Goal: Information Seeking & Learning: Find specific fact

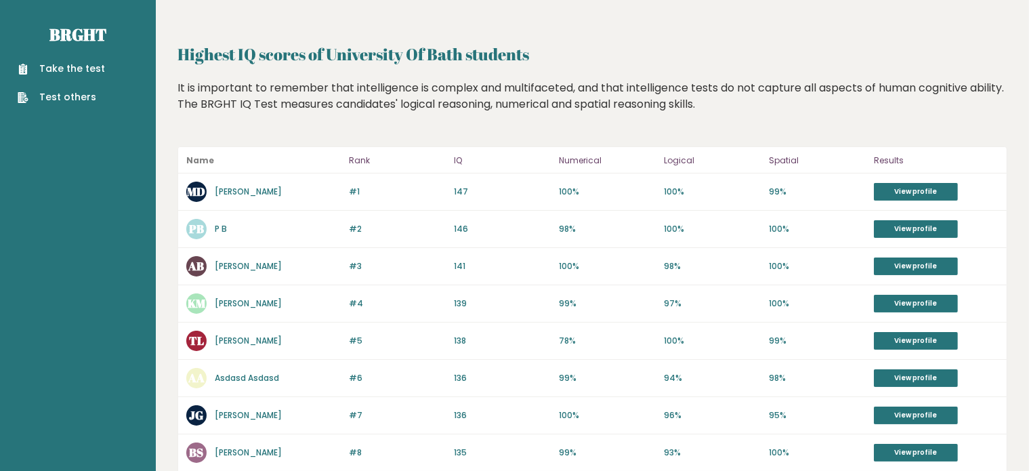
drag, startPoint x: 485, startPoint y: 62, endPoint x: 634, endPoint y: 40, distance: 150.6
drag, startPoint x: 188, startPoint y: 48, endPoint x: 570, endPoint y: 54, distance: 381.5
click at [570, 54] on h2 "Highest IQ scores of University Of Bath students" at bounding box center [593, 54] width 830 height 24
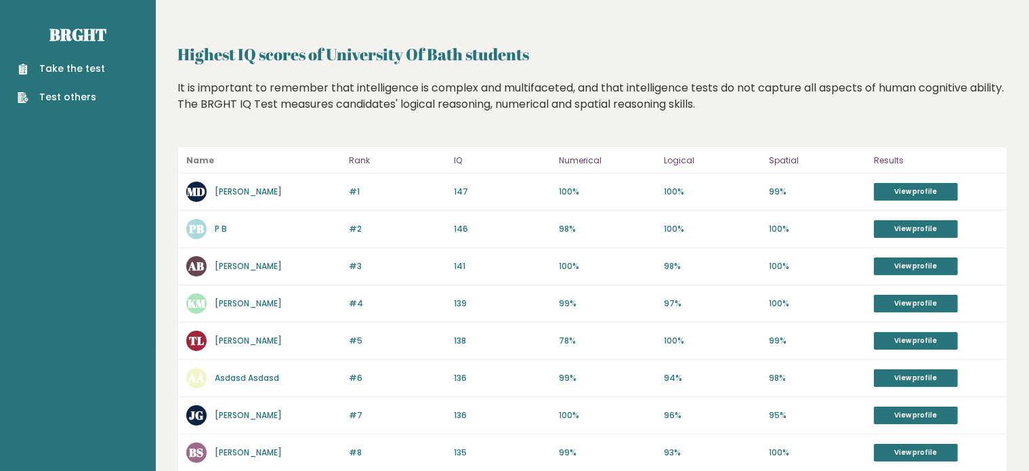
click at [570, 54] on h2 "Highest IQ scores of University Of Bath students" at bounding box center [593, 54] width 830 height 24
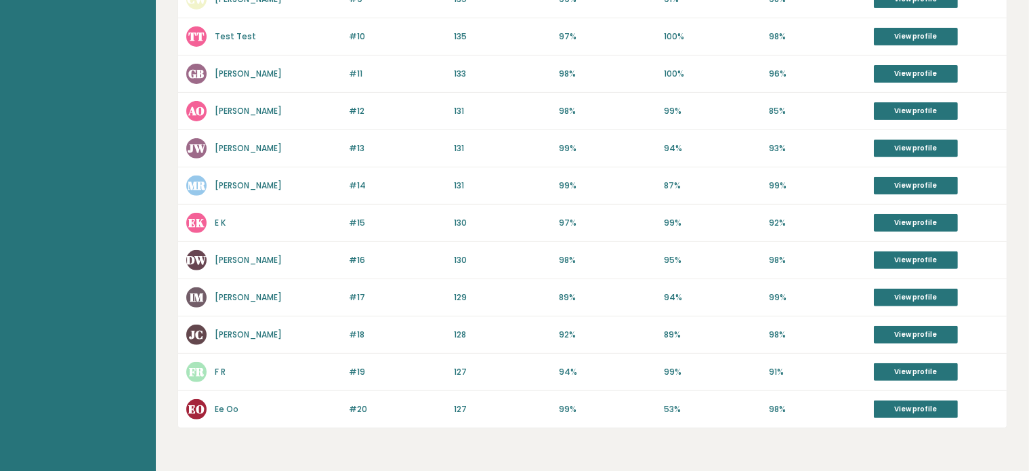
scroll to position [531, 0]
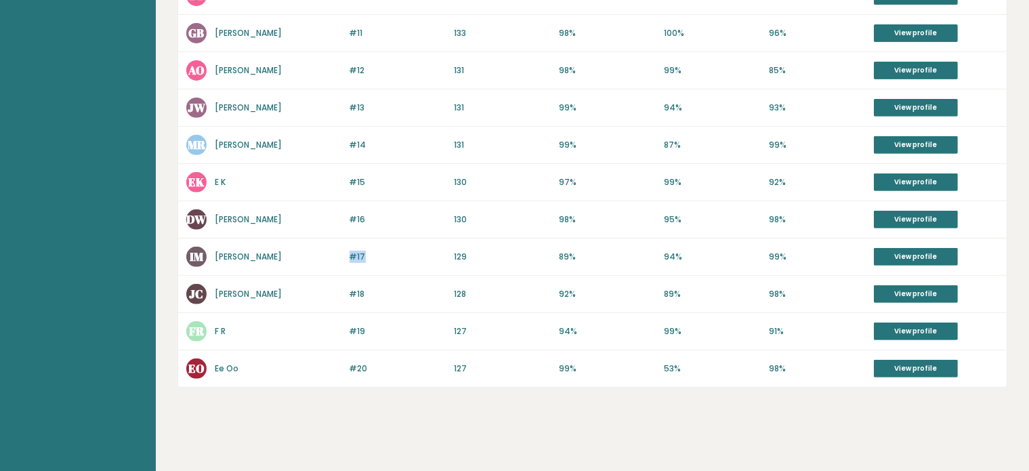
drag, startPoint x: 314, startPoint y: 252, endPoint x: 392, endPoint y: 251, distance: 77.2
click at [392, 251] on div "#17 IM [PERSON_NAME] 130 #17 129 89% 94% 99% View profile" at bounding box center [592, 256] width 829 height 37
click at [392, 251] on p "#17" at bounding box center [398, 257] width 97 height 12
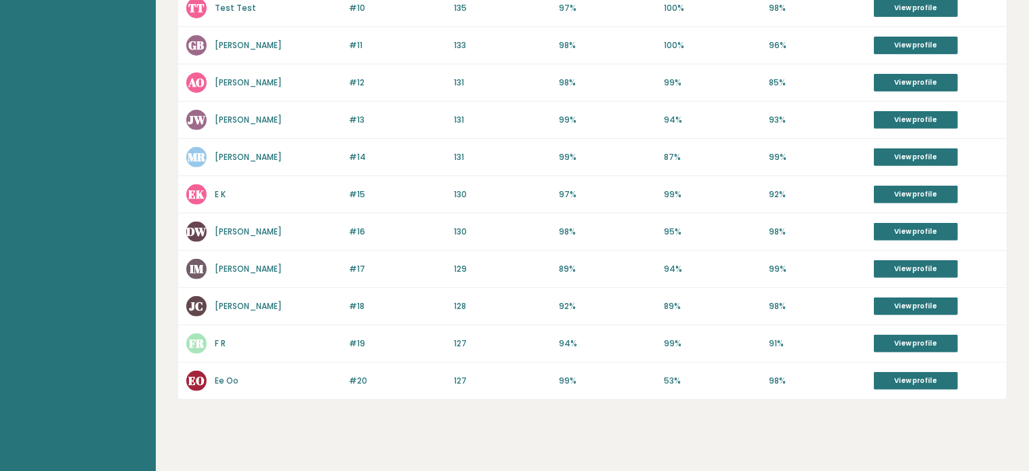
scroll to position [0, 0]
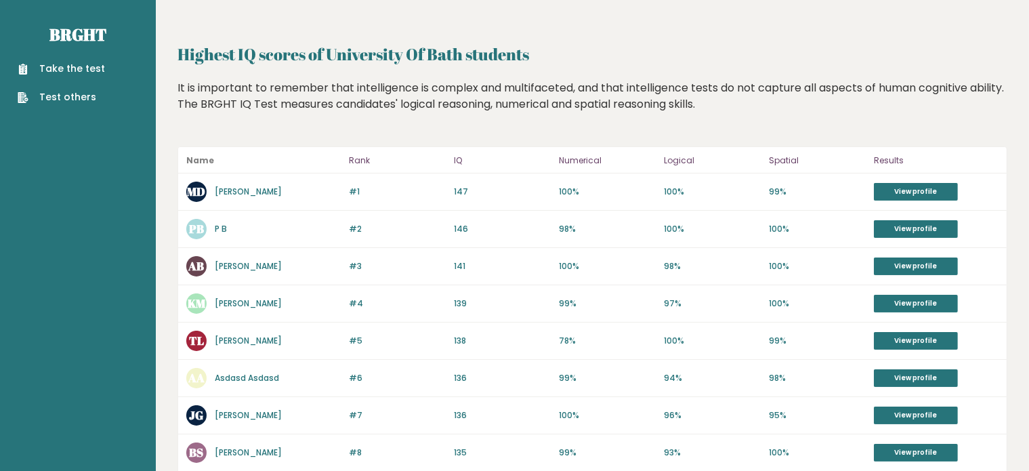
drag, startPoint x: 328, startPoint y: 35, endPoint x: 555, endPoint y: 54, distance: 227.8
click at [555, 54] on h2 "Highest IQ scores of University Of Bath students" at bounding box center [593, 54] width 830 height 24
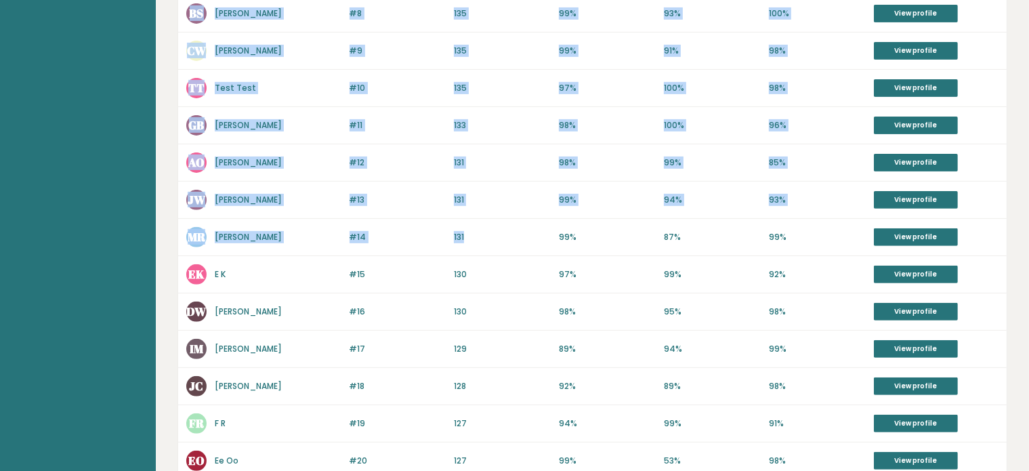
scroll to position [531, 0]
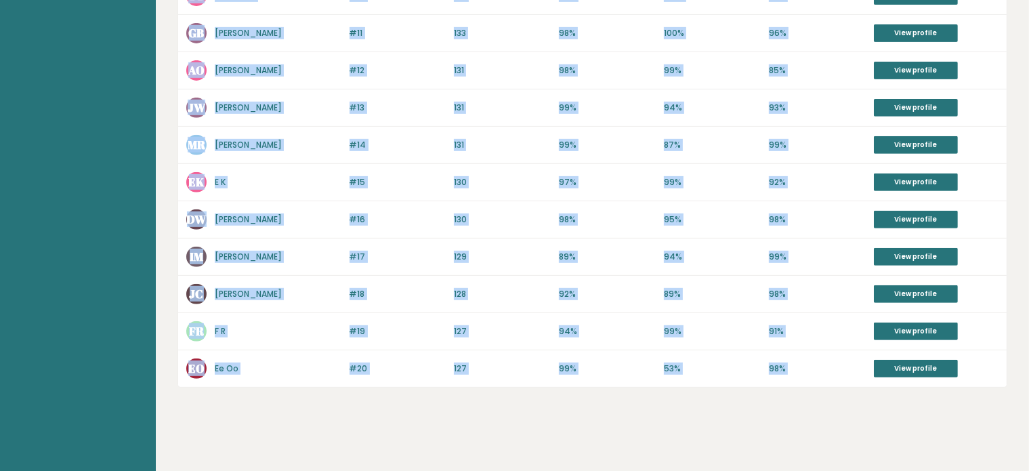
drag, startPoint x: 534, startPoint y: 13, endPoint x: 909, endPoint y: 417, distance: 551.8
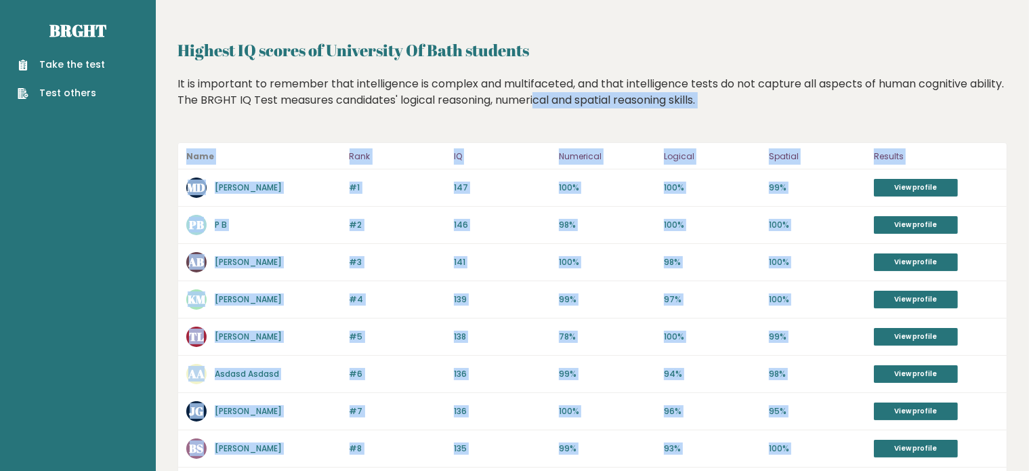
scroll to position [0, 0]
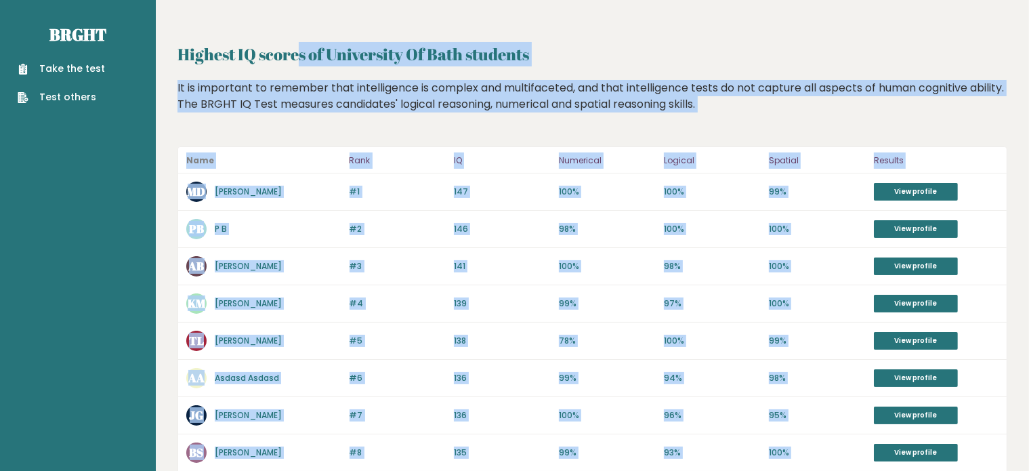
drag, startPoint x: 879, startPoint y: 397, endPoint x: 602, endPoint y: 3, distance: 481.9
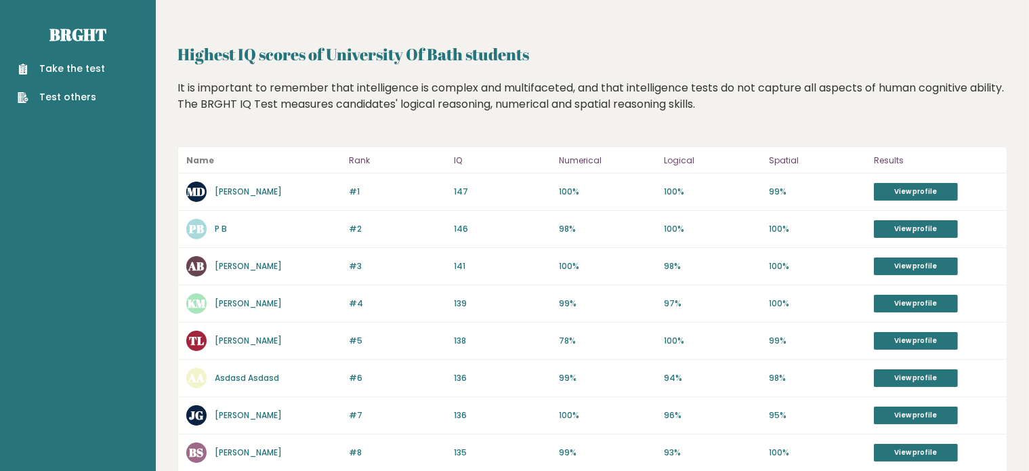
click at [602, 3] on header at bounding box center [593, 10] width 830 height 20
